Goal: Transaction & Acquisition: Purchase product/service

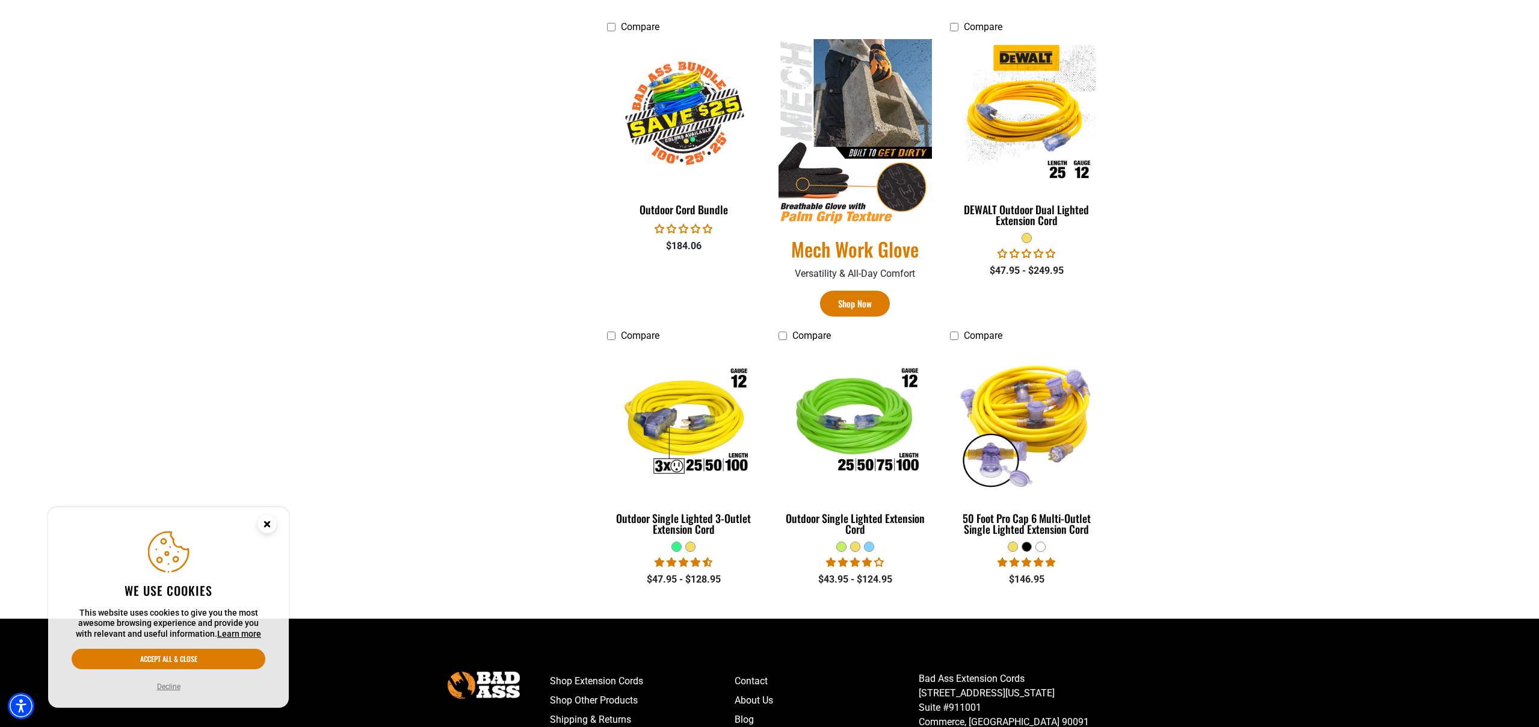
scroll to position [619, 0]
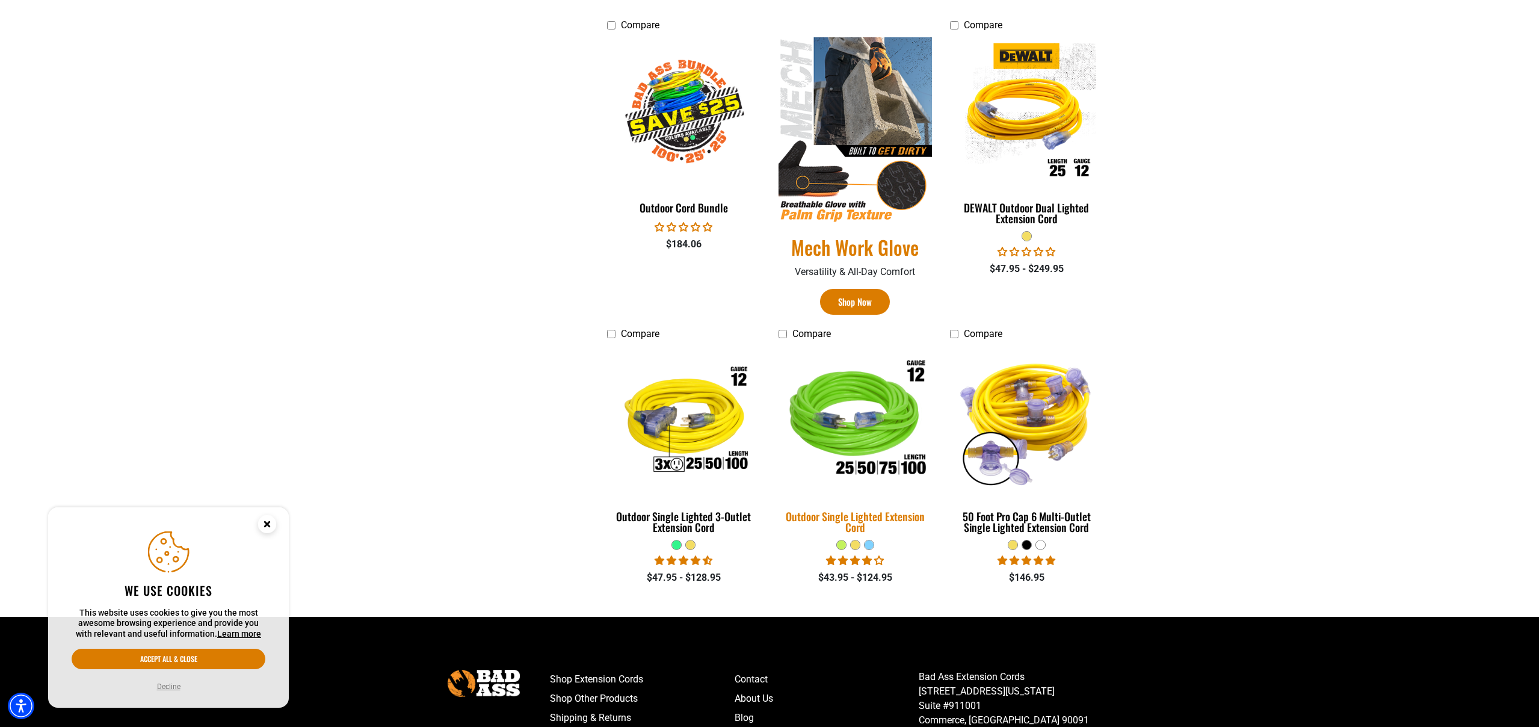
click at [851, 522] on div "Outdoor Single Lighted Extension Cord" at bounding box center [855, 522] width 153 height 22
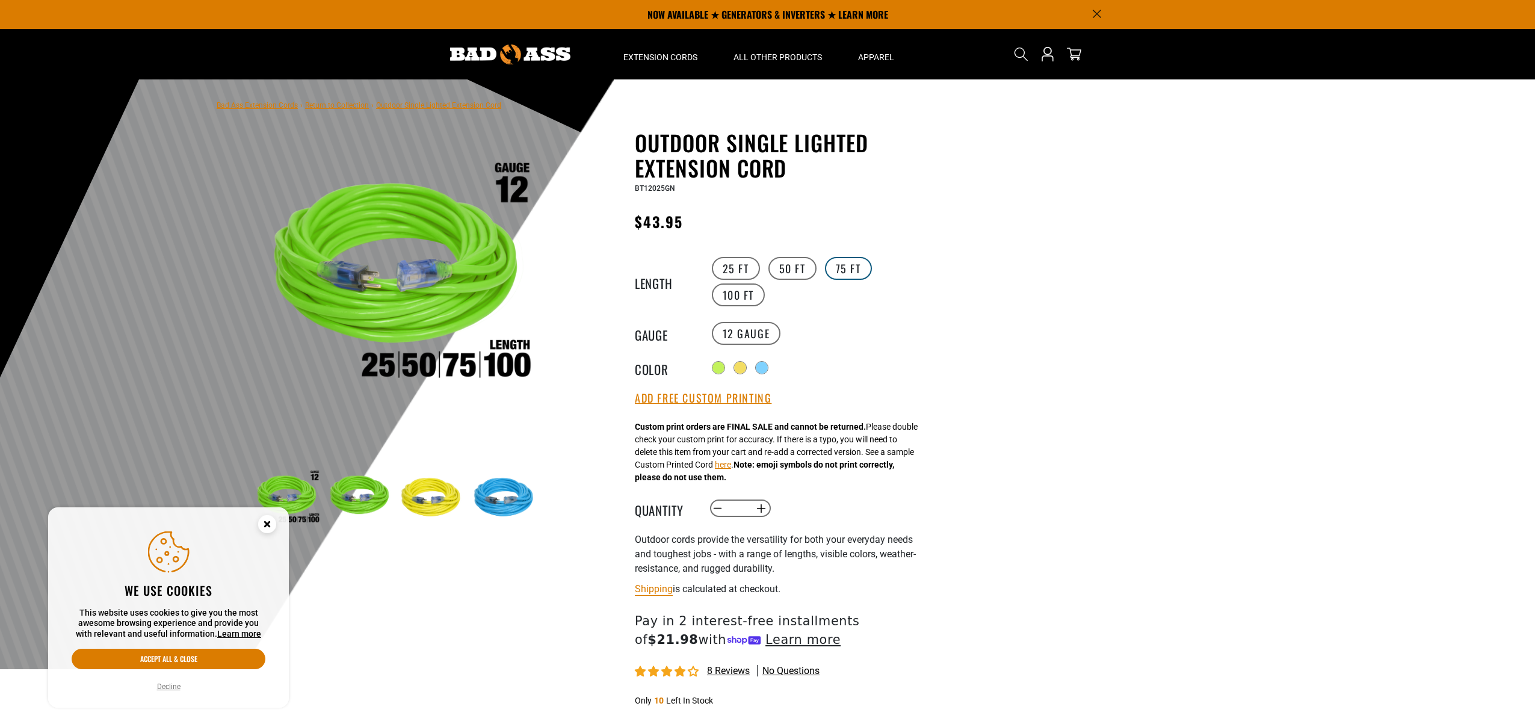
click at [836, 267] on label "75 FT" at bounding box center [848, 268] width 47 height 23
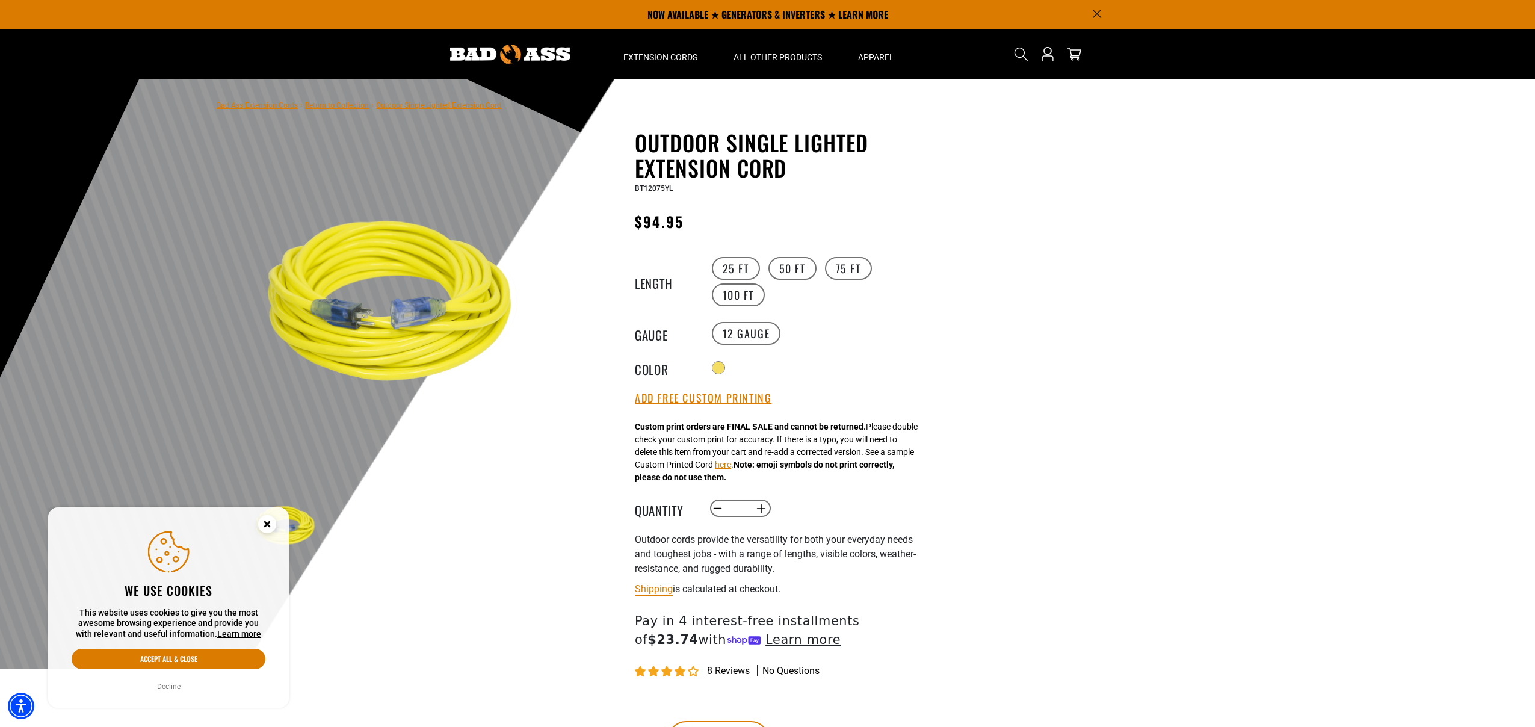
click at [266, 523] on icon "Close this option" at bounding box center [267, 524] width 4 height 4
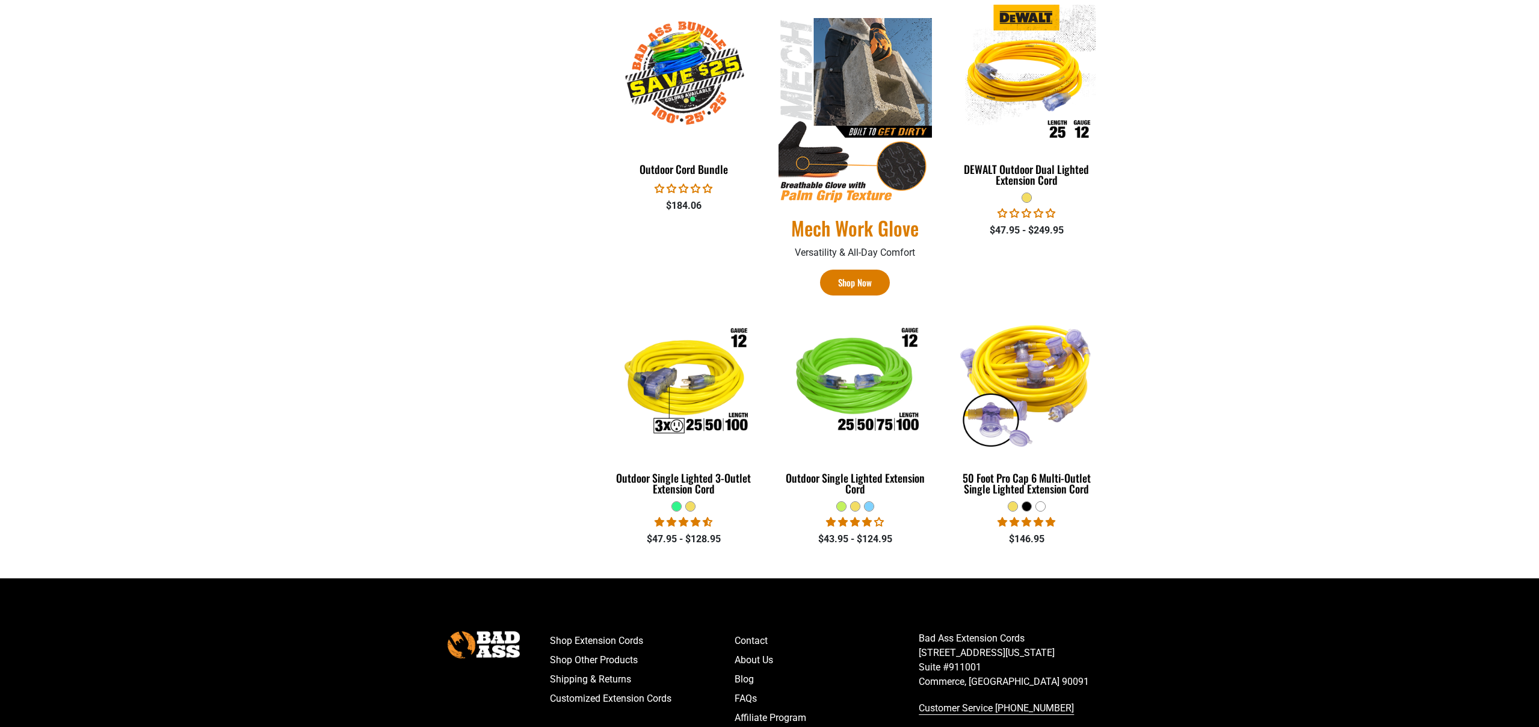
scroll to position [619, 0]
